Goal: Navigation & Orientation: Find specific page/section

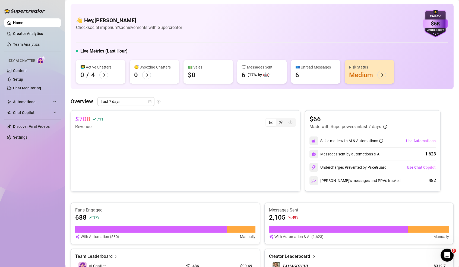
scroll to position [56, 0]
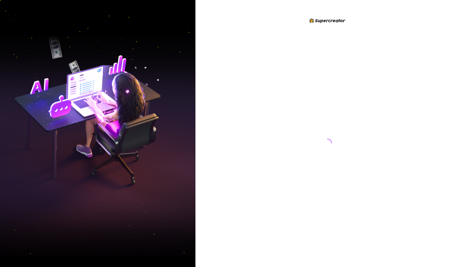
click at [25, 92] on img at bounding box center [97, 133] width 195 height 245
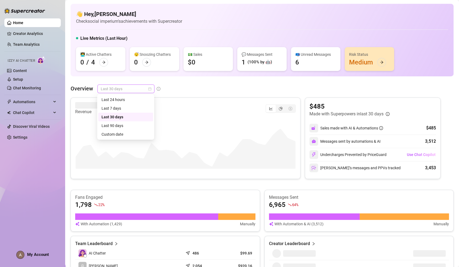
click at [110, 91] on span "Last 30 days" at bounding box center [126, 89] width 50 height 8
click at [113, 109] on div "Last 7 days" at bounding box center [125, 109] width 48 height 6
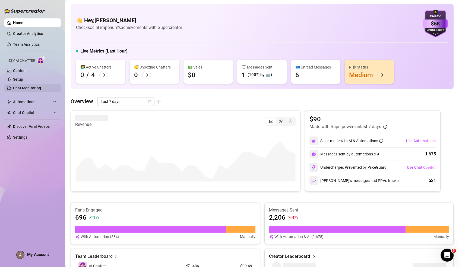
click at [33, 90] on link "Chat Monitoring" at bounding box center [27, 88] width 28 height 4
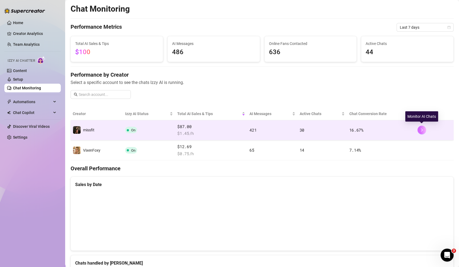
click at [422, 129] on icon "right" at bounding box center [422, 130] width 4 height 4
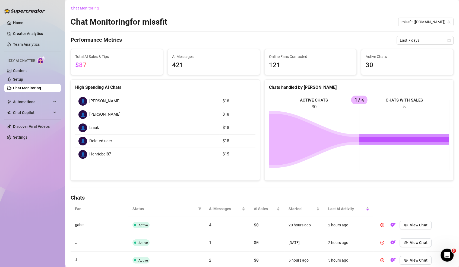
click at [17, 40] on ul "Home Creator Analytics Team Analytics Izzy AI Chatter Content Setup Chat Monito…" at bounding box center [32, 80] width 56 height 128
click at [19, 44] on link "Team Analytics" at bounding box center [26, 44] width 27 height 4
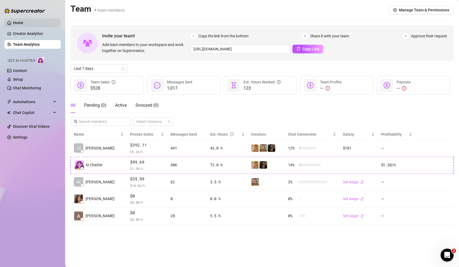
click at [15, 21] on link "Home" at bounding box center [18, 23] width 10 height 4
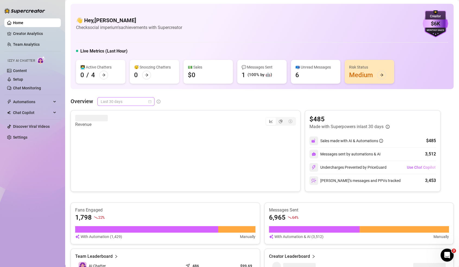
click at [143, 102] on span "Last 30 days" at bounding box center [126, 102] width 50 height 8
click at [142, 123] on div "Last 7 days" at bounding box center [125, 121] width 48 height 6
